Goal: Task Accomplishment & Management: Use online tool/utility

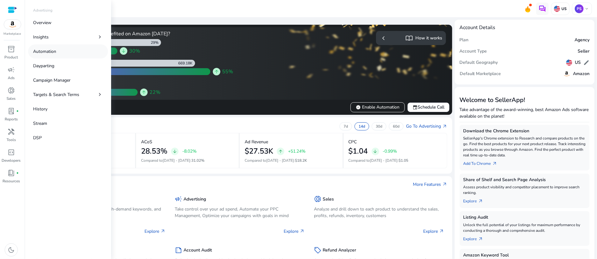
click at [73, 55] on link "Automation" at bounding box center [68, 51] width 80 height 14
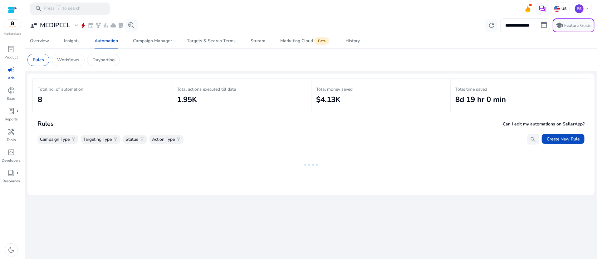
click at [179, 64] on app-sa-custom-tab "Rules Workflows Dayparting" at bounding box center [310, 60] width 567 height 12
click at [66, 28] on h3 "MEDIPEEL" at bounding box center [55, 25] width 30 height 7
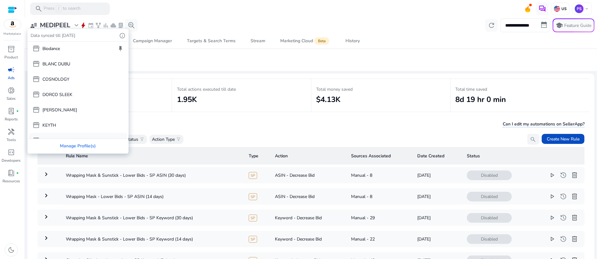
scroll to position [42, 0]
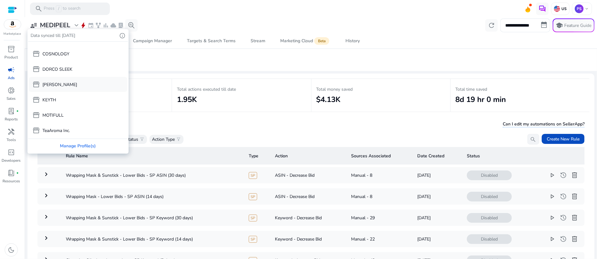
click at [74, 85] on div "storefront [PERSON_NAME]" at bounding box center [78, 84] width 99 height 15
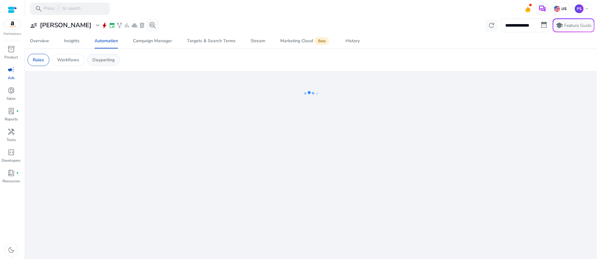
click at [99, 60] on p "Dayparting" at bounding box center [103, 60] width 22 height 7
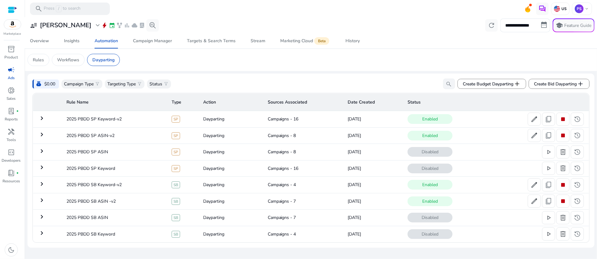
click at [42, 121] on mat-icon "keyboard_arrow_right" at bounding box center [41, 117] width 7 height 7
